Goal: Task Accomplishment & Management: Complete application form

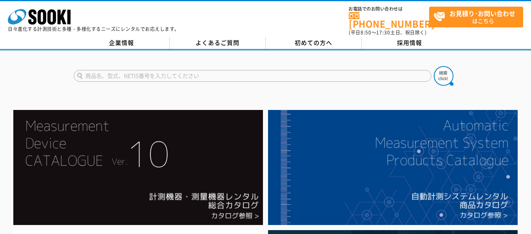
click at [484, 16] on strong "お見積り･お問い合わせ" at bounding box center [483, 13] width 66 height 9
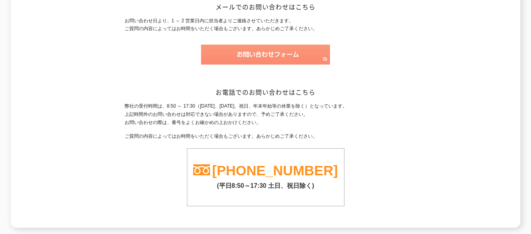
scroll to position [123, 0]
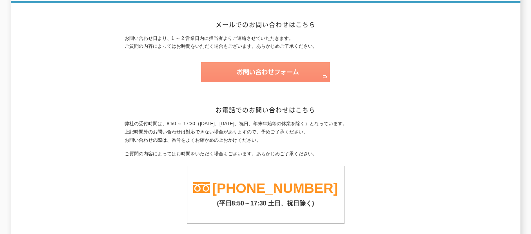
click at [282, 64] on img at bounding box center [265, 72] width 129 height 20
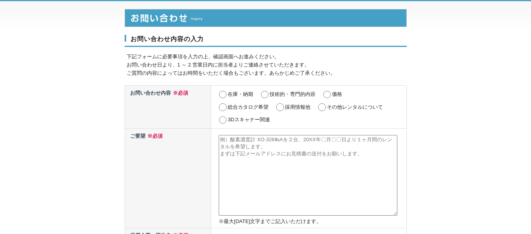
scroll to position [39, 0]
